Goal: Task Accomplishment & Management: Use online tool/utility

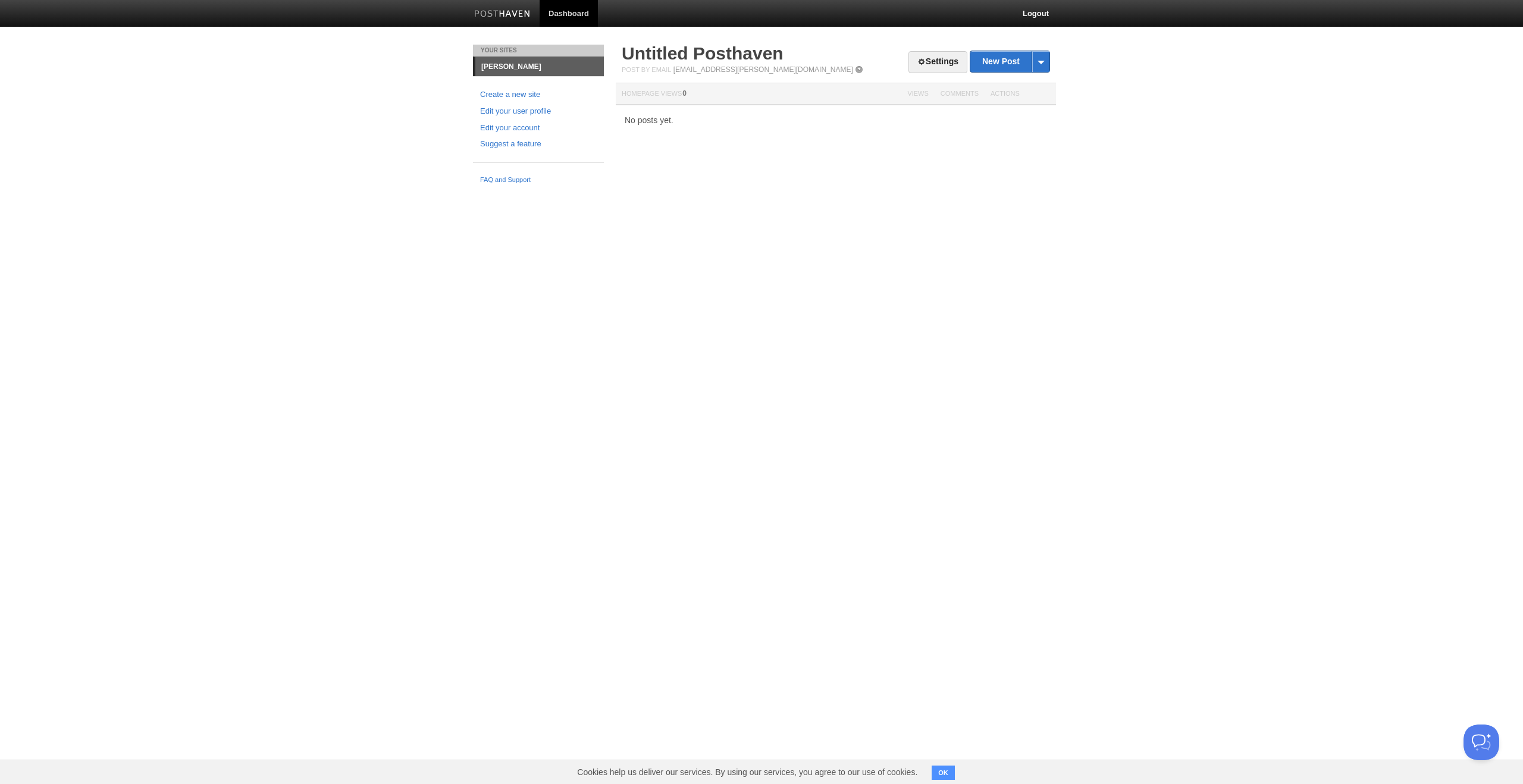
click at [383, 190] on html "Dashboard Logout Your Sites [PERSON_NAME] Create a new site Edit your user prof…" at bounding box center [762, 95] width 1523 height 190
drag, startPoint x: 661, startPoint y: 239, endPoint x: 644, endPoint y: 210, distance: 33.6
click at [660, 190] on html "Dashboard Logout Your Sites [PERSON_NAME] Create a new site Edit your user prof…" at bounding box center [762, 95] width 1523 height 190
click at [527, 110] on link "Edit your user profile" at bounding box center [538, 112] width 117 height 13
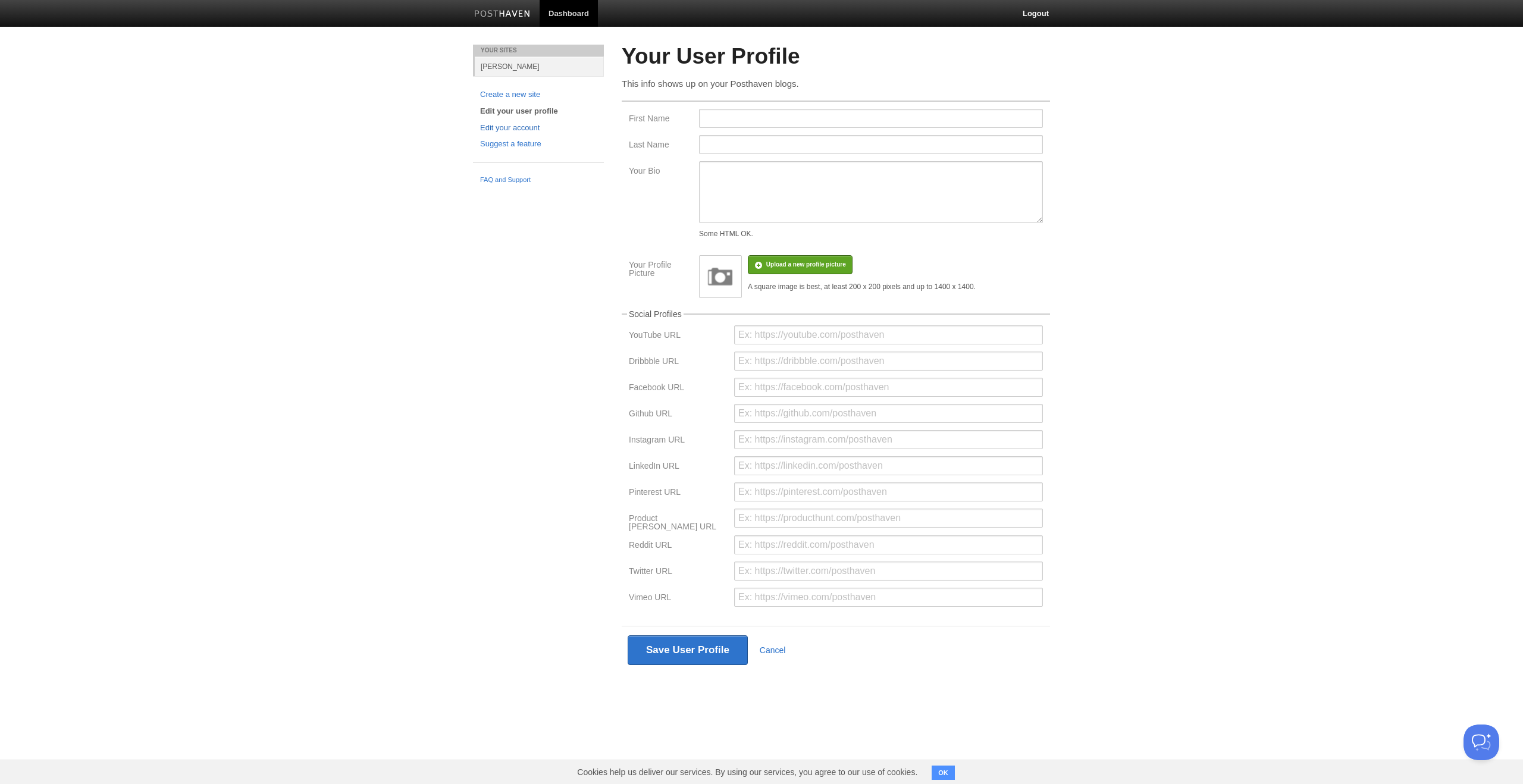
click at [505, 129] on link "Edit your account" at bounding box center [538, 128] width 117 height 13
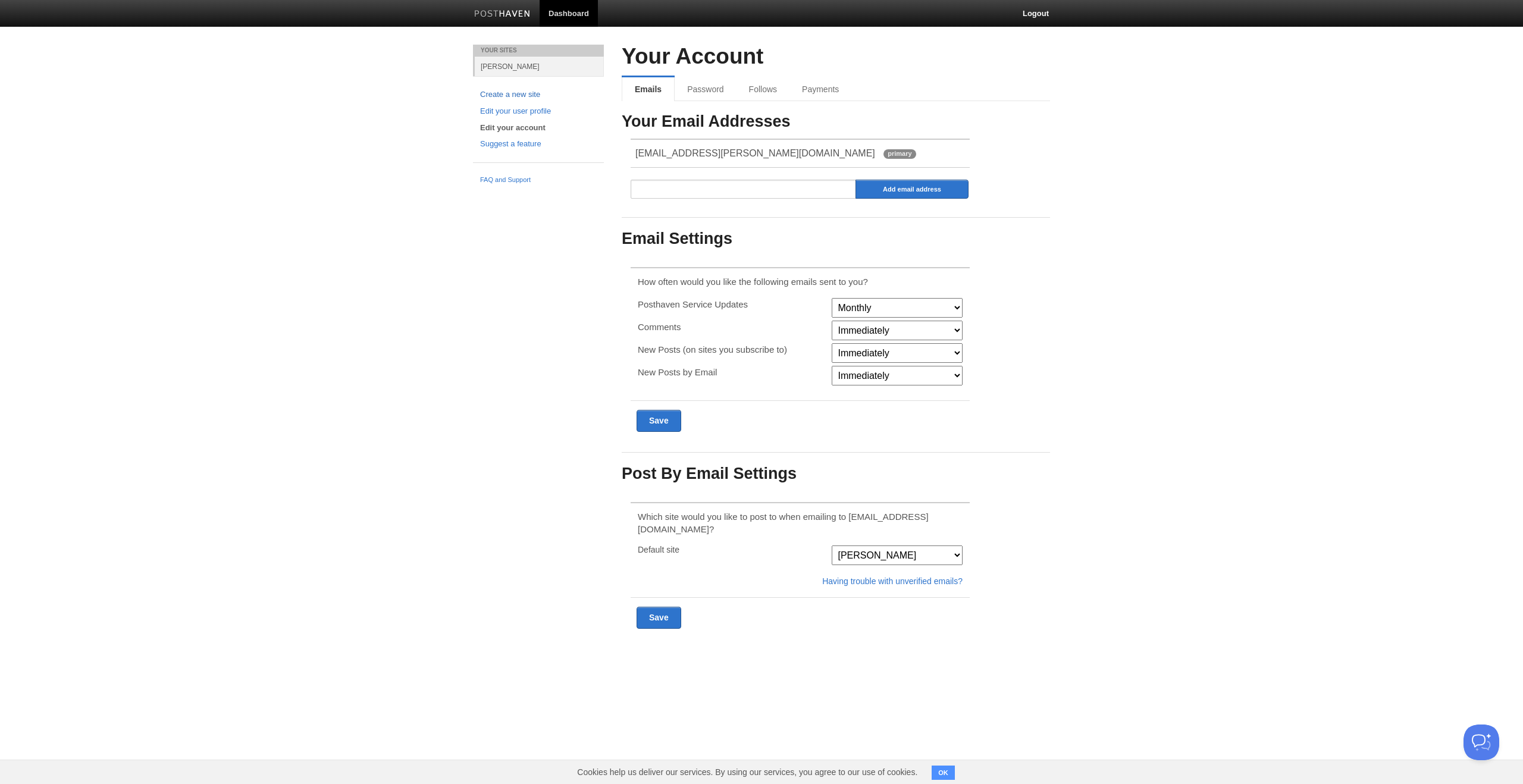
click at [512, 97] on link "Create a new site" at bounding box center [538, 95] width 117 height 13
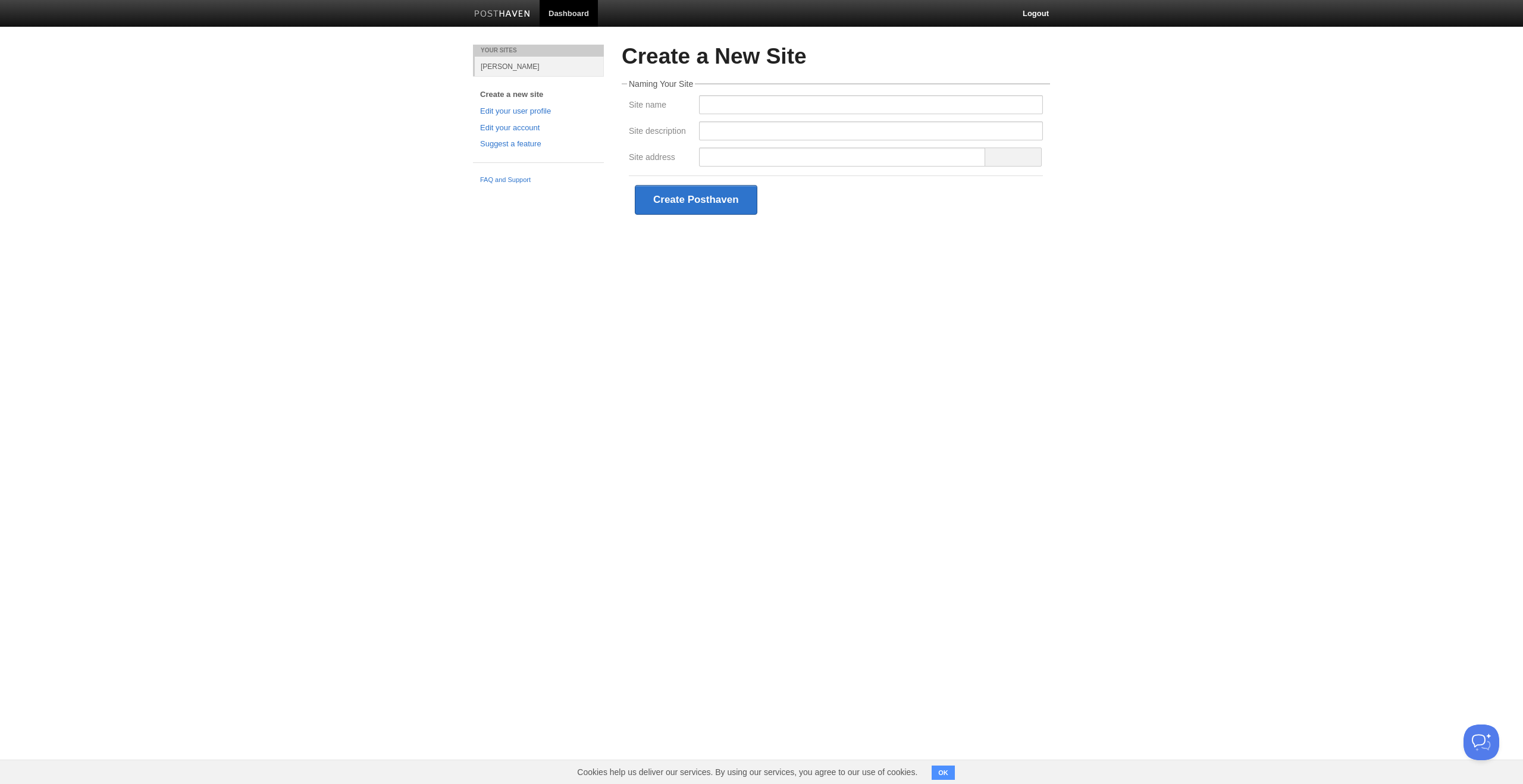
click at [1005, 156] on span at bounding box center [1013, 157] width 57 height 19
click at [373, 185] on body "Dashboard Logout Your Sites [PERSON_NAME] Create a new site Edit your user prof…" at bounding box center [762, 129] width 1523 height 259
